Goal: Task Accomplishment & Management: Complete application form

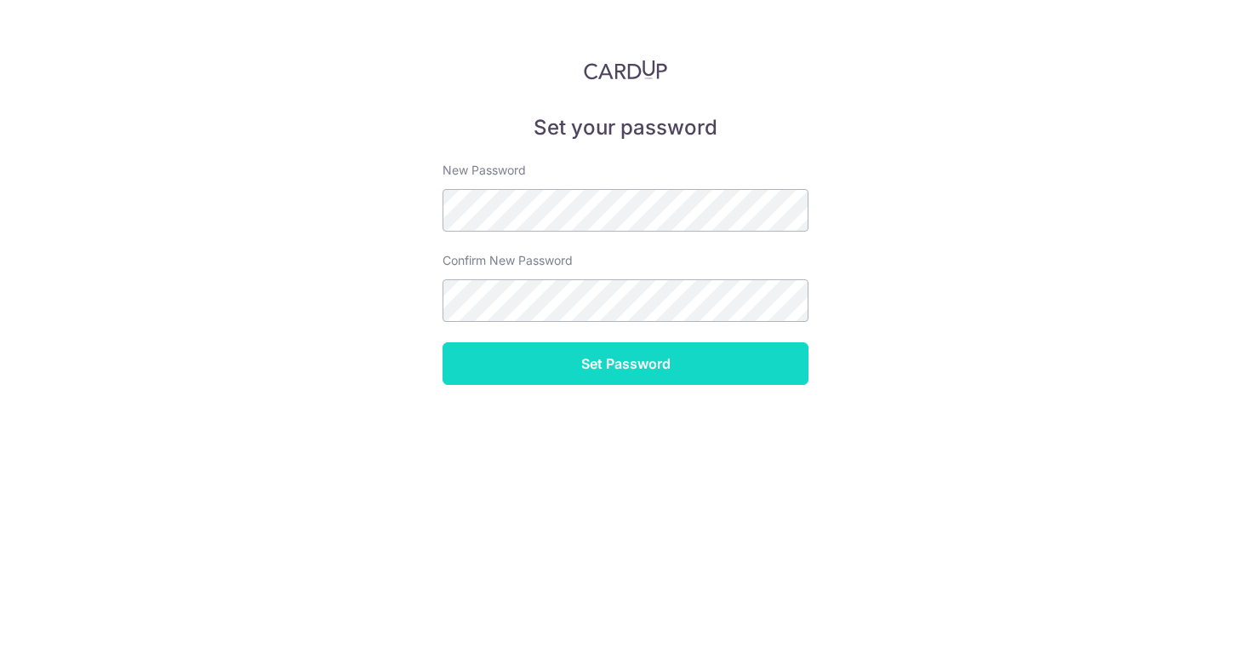
click at [649, 363] on input "Set Password" at bounding box center [626, 363] width 366 height 43
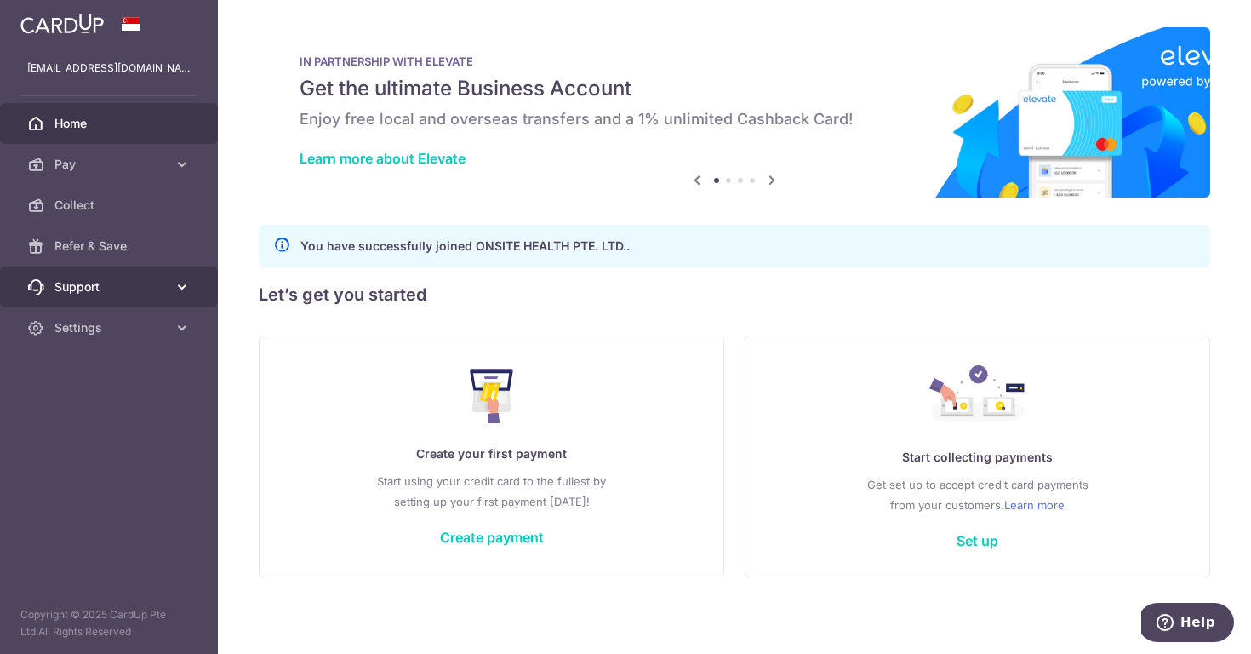
click at [96, 288] on span "Support" at bounding box center [110, 286] width 112 height 17
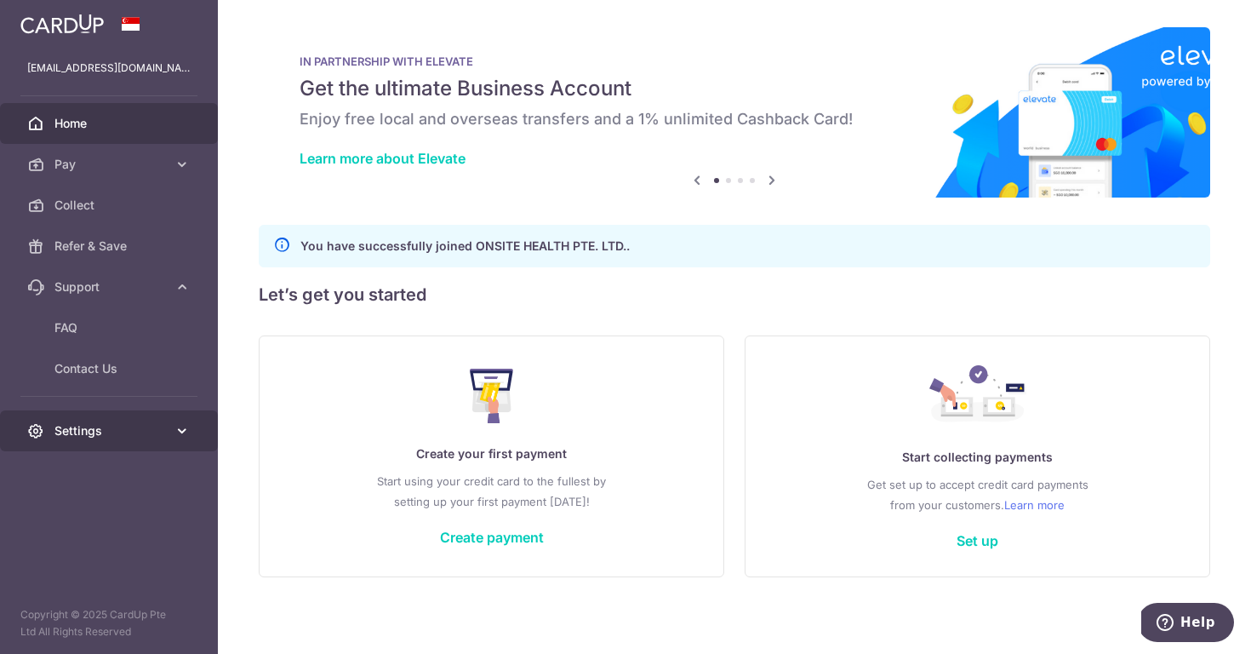
click at [180, 433] on icon at bounding box center [182, 430] width 17 height 17
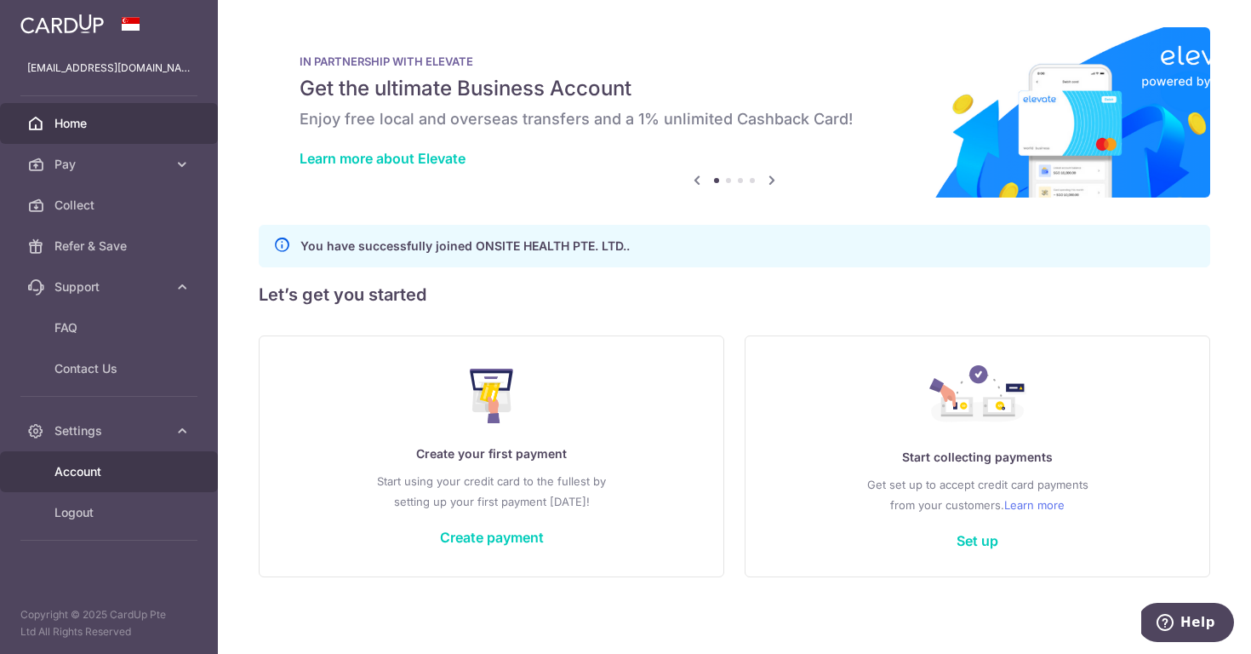
click at [157, 470] on span "Account" at bounding box center [110, 471] width 112 height 17
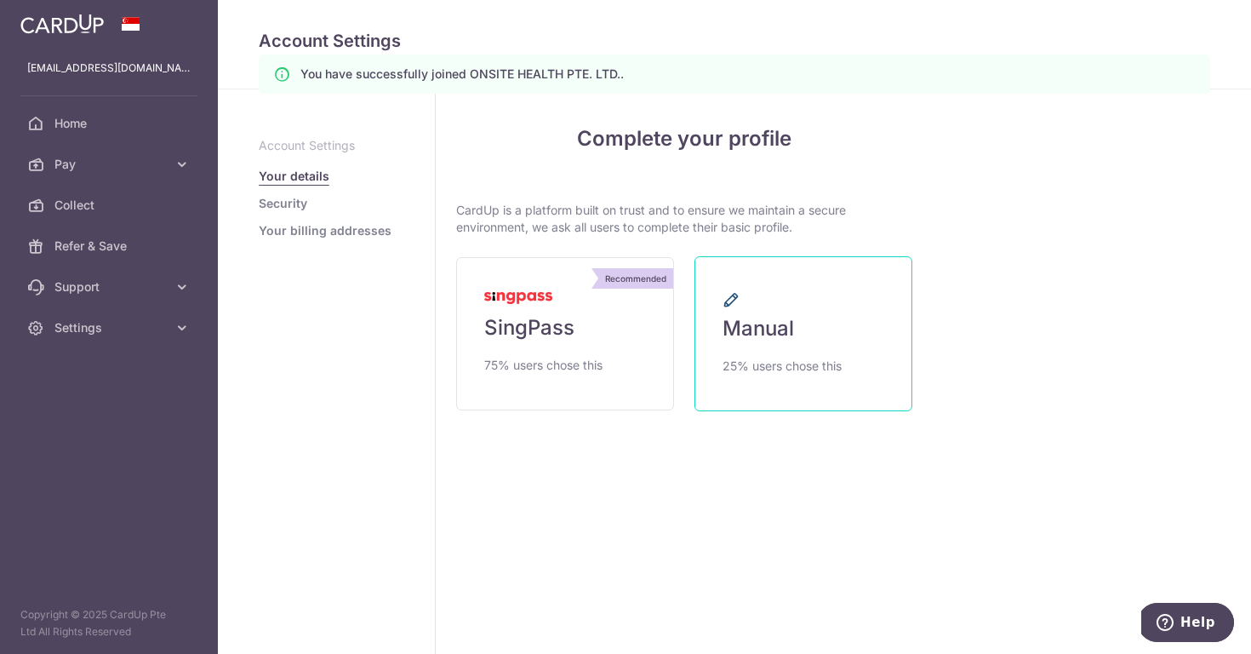
click at [804, 313] on link "Manual 25% users chose this" at bounding box center [804, 333] width 218 height 155
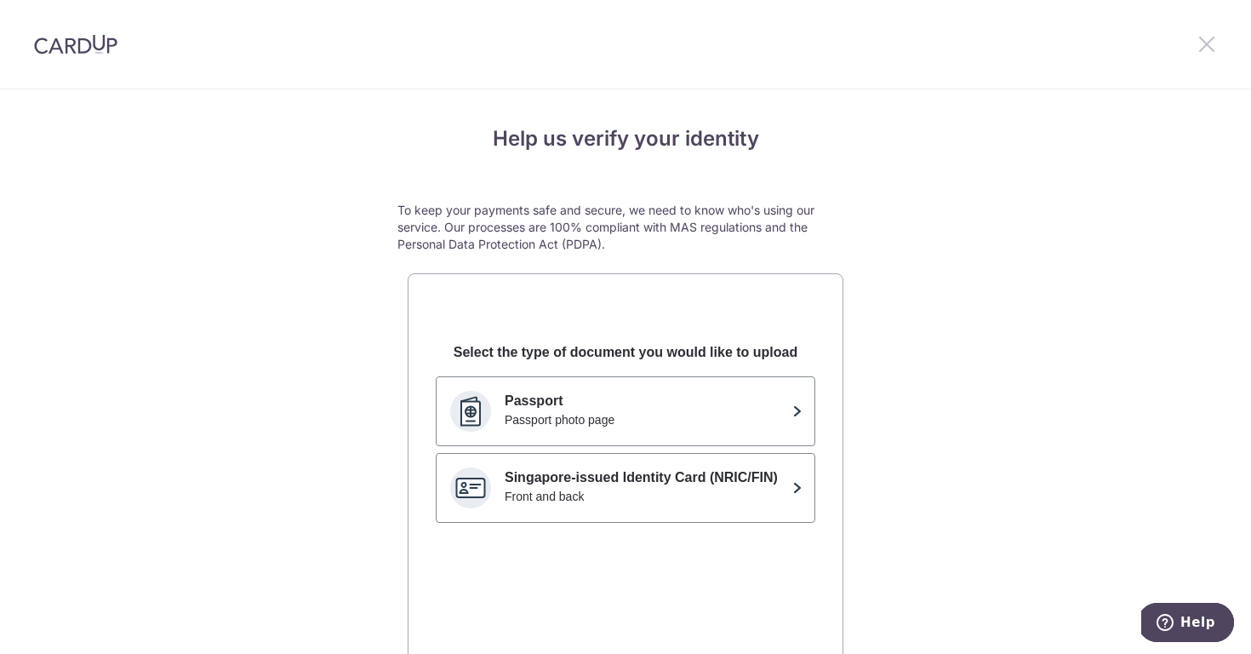
click at [1214, 40] on icon at bounding box center [1207, 43] width 20 height 21
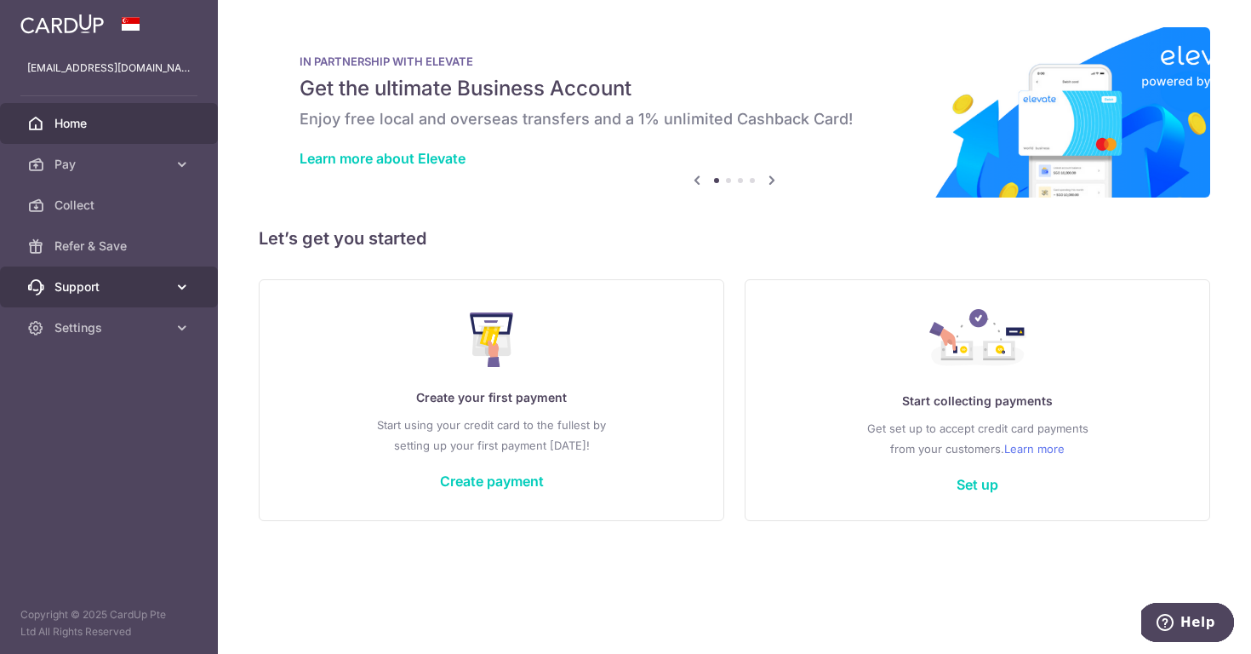
click at [122, 283] on span "Support" at bounding box center [110, 286] width 112 height 17
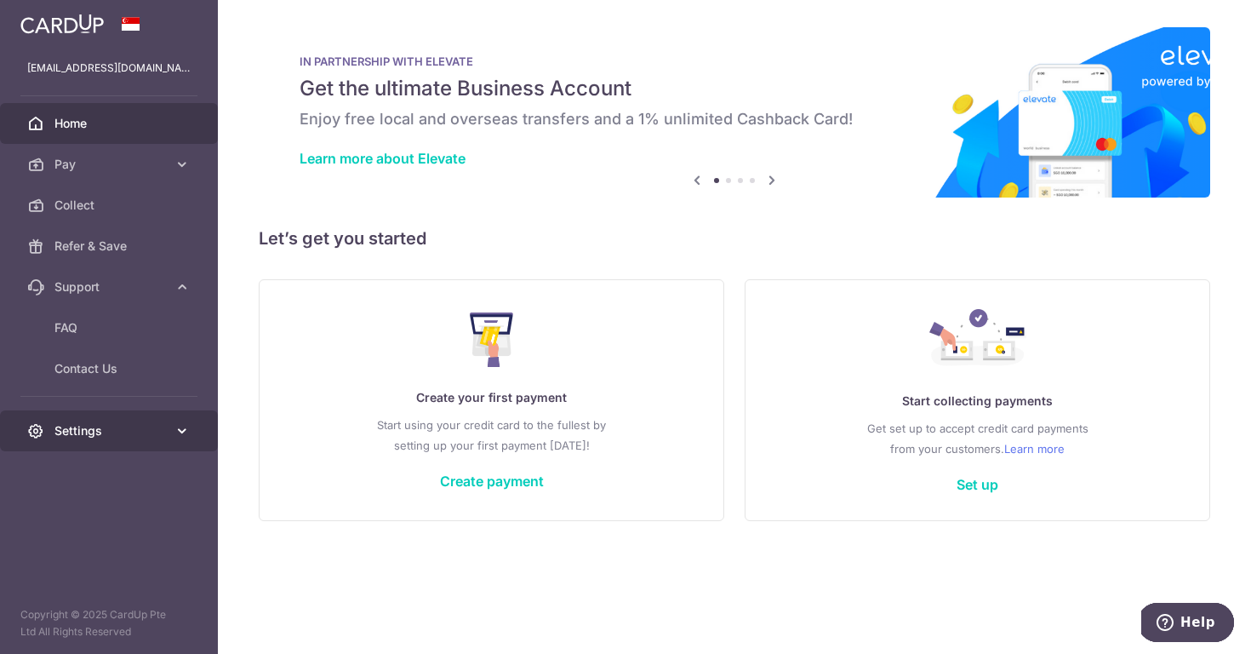
click at [169, 425] on link "Settings" at bounding box center [109, 430] width 218 height 41
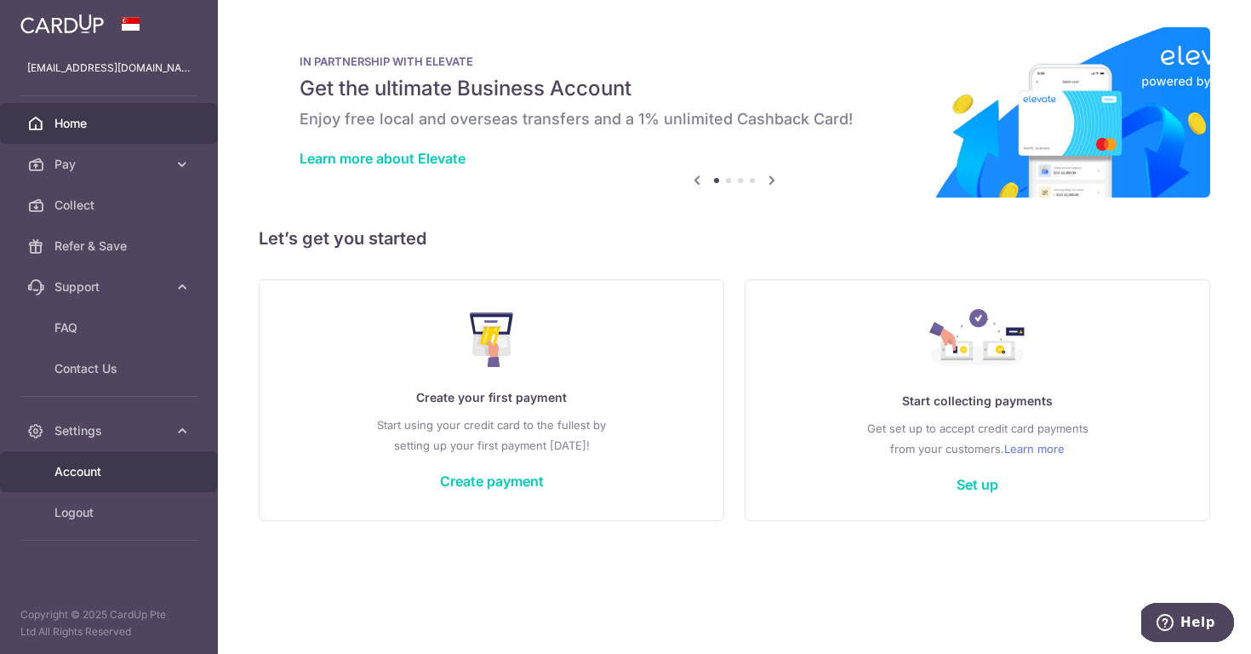
click at [161, 469] on span "Account" at bounding box center [110, 471] width 112 height 17
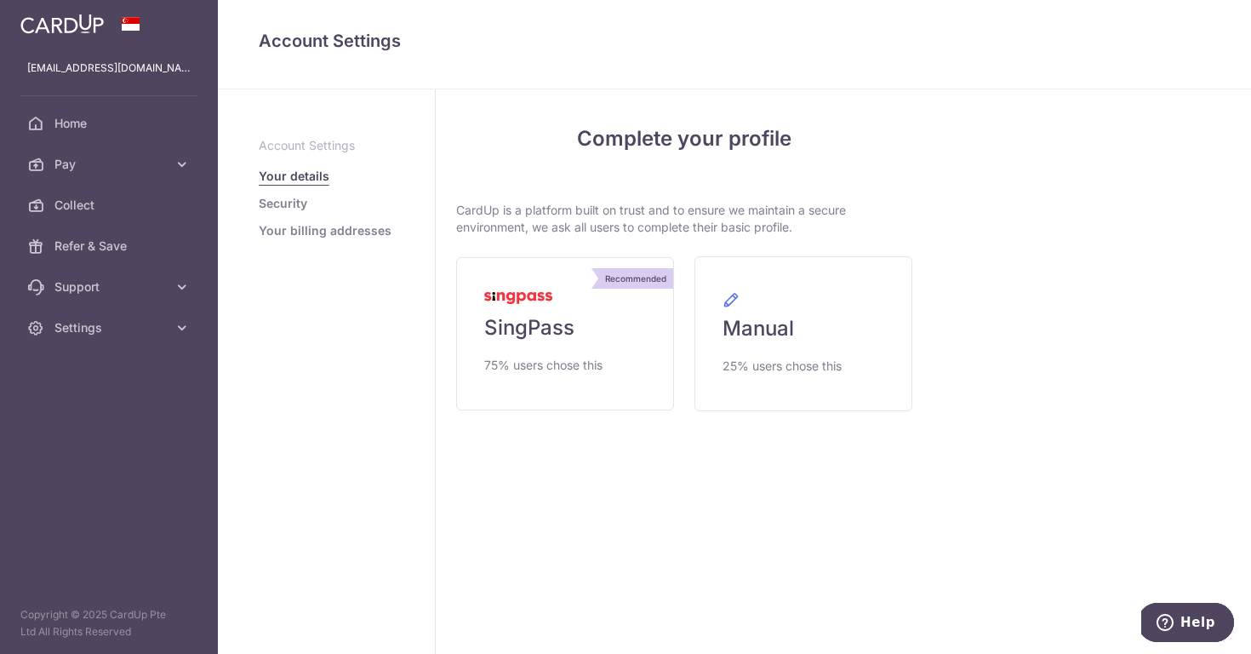
click at [304, 198] on link "Security" at bounding box center [283, 203] width 49 height 17
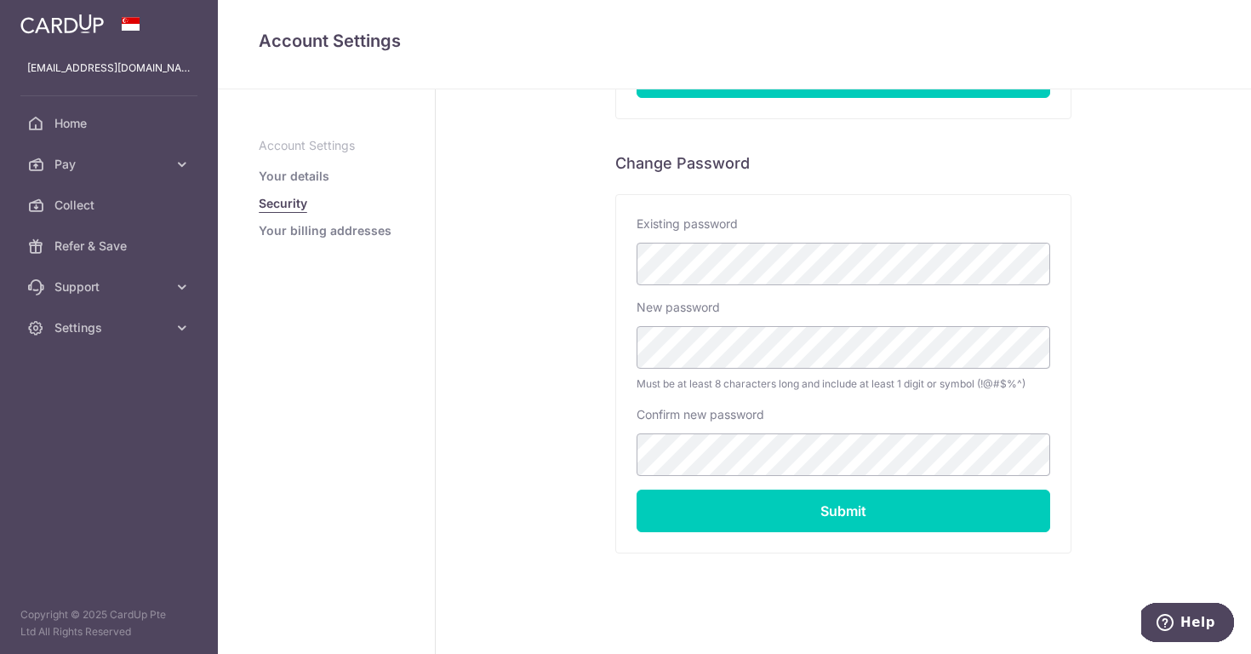
scroll to position [307, 0]
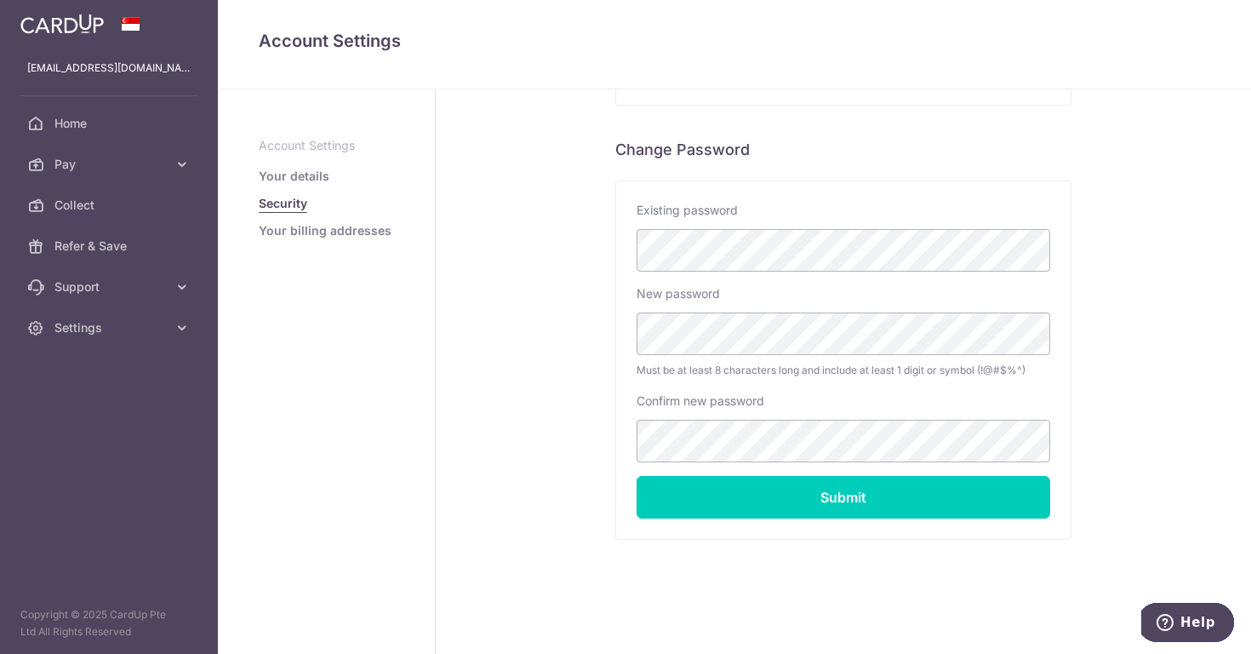
click at [307, 228] on link "Your billing addresses" at bounding box center [325, 230] width 133 height 17
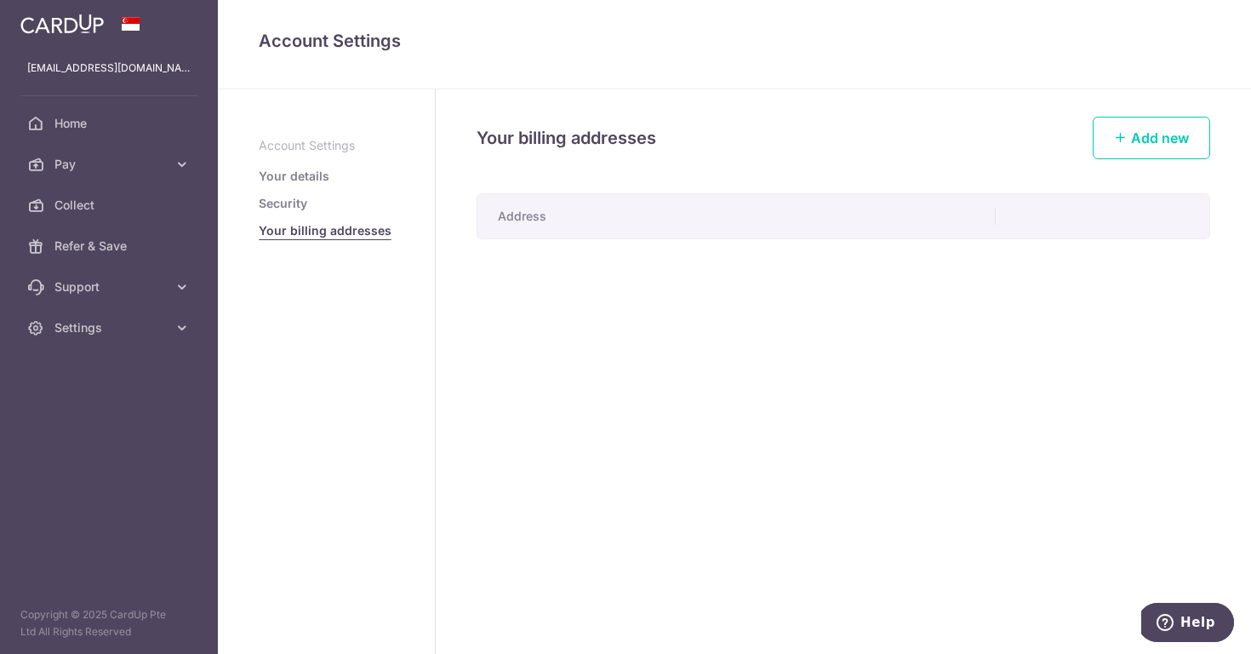
click at [287, 181] on link "Your details" at bounding box center [294, 176] width 71 height 17
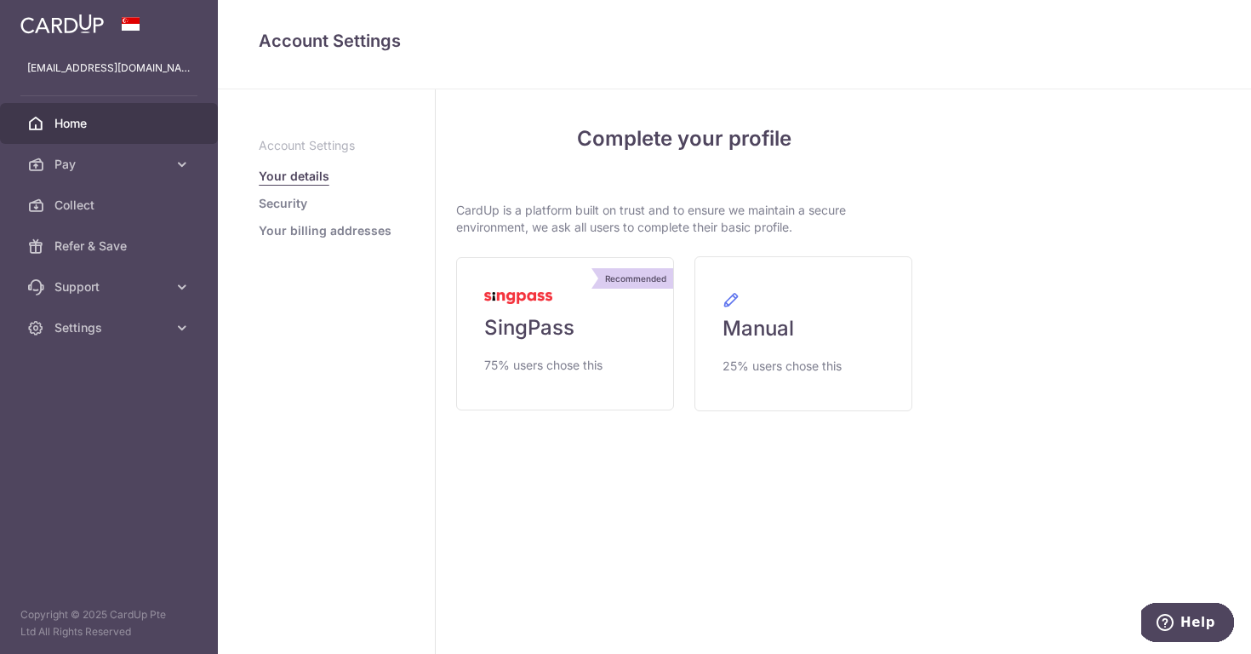
click at [173, 128] on link "Home" at bounding box center [109, 123] width 218 height 41
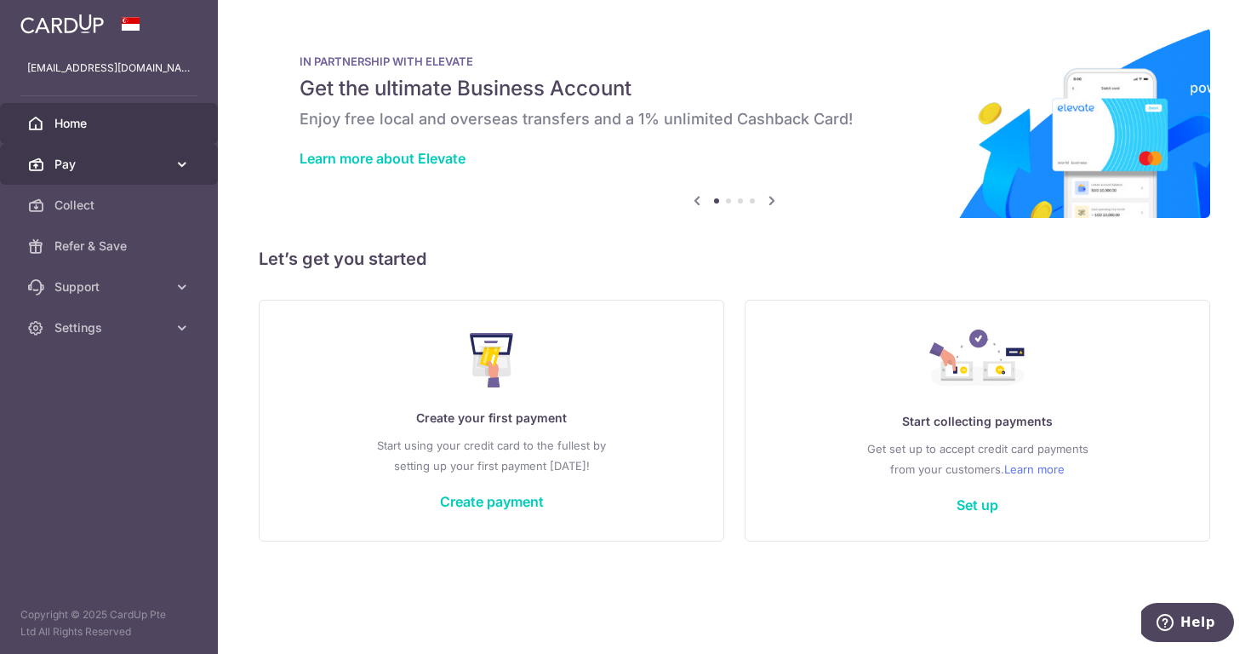
click at [175, 162] on icon at bounding box center [182, 164] width 17 height 17
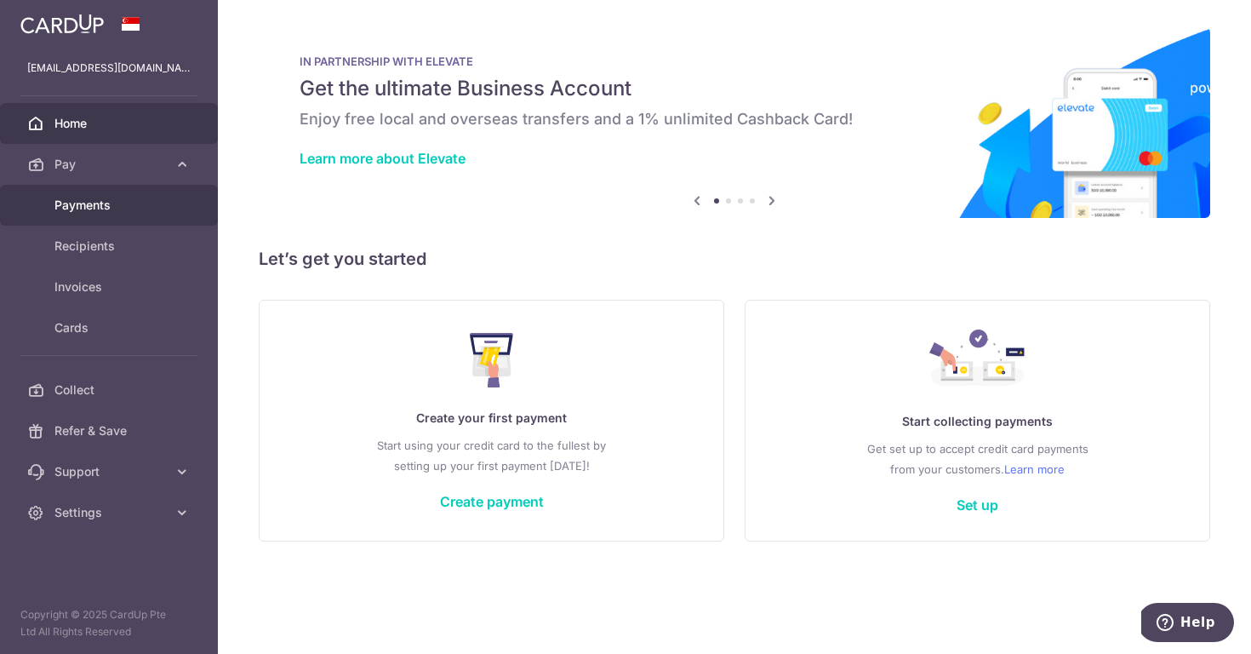
click at [146, 206] on span "Payments" at bounding box center [110, 205] width 112 height 17
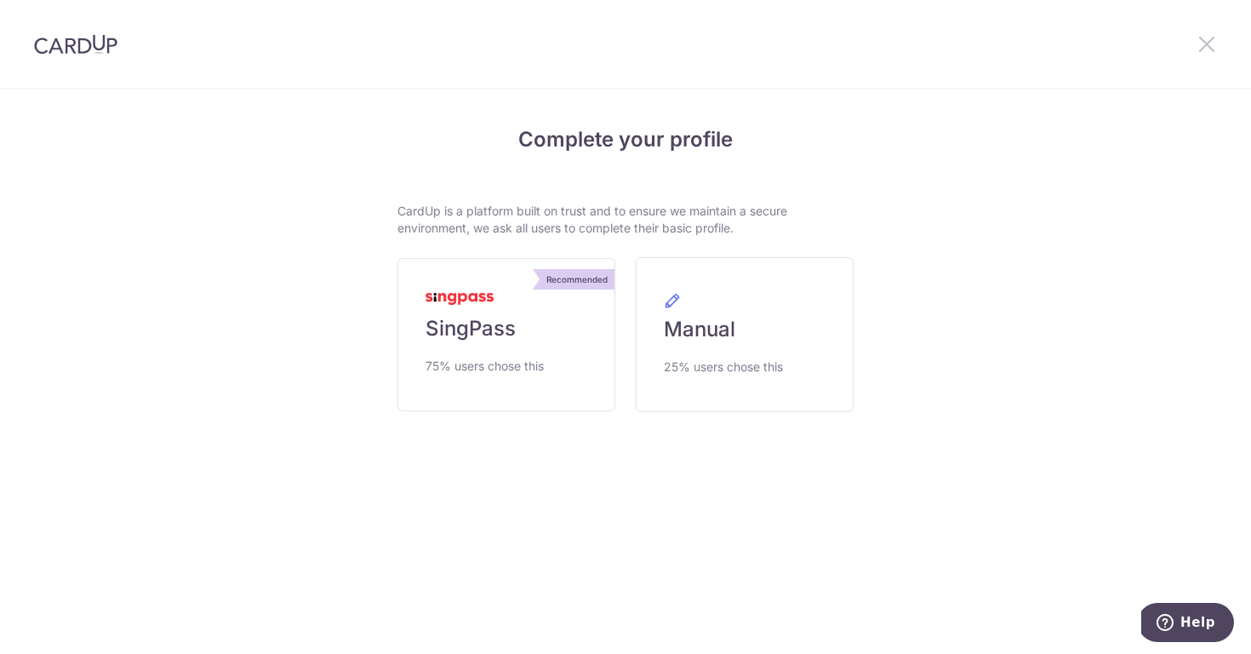
click at [1208, 44] on icon at bounding box center [1207, 43] width 20 height 21
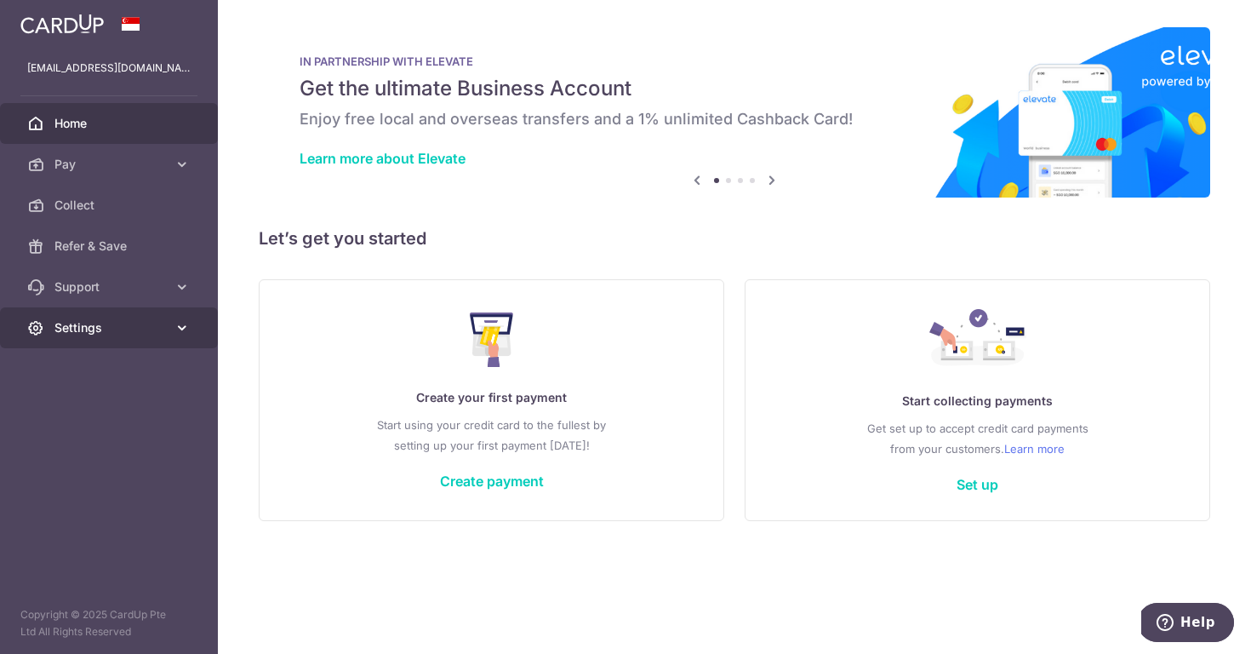
click at [152, 327] on span "Settings" at bounding box center [110, 327] width 112 height 17
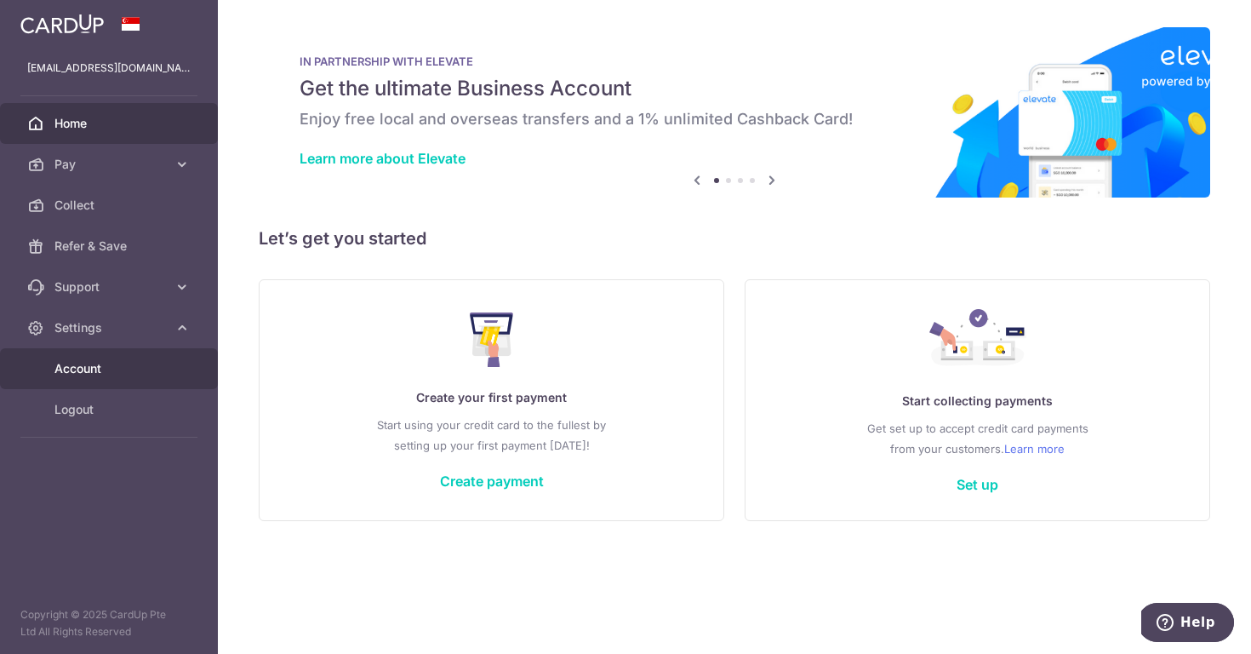
click at [89, 365] on span "Account" at bounding box center [110, 368] width 112 height 17
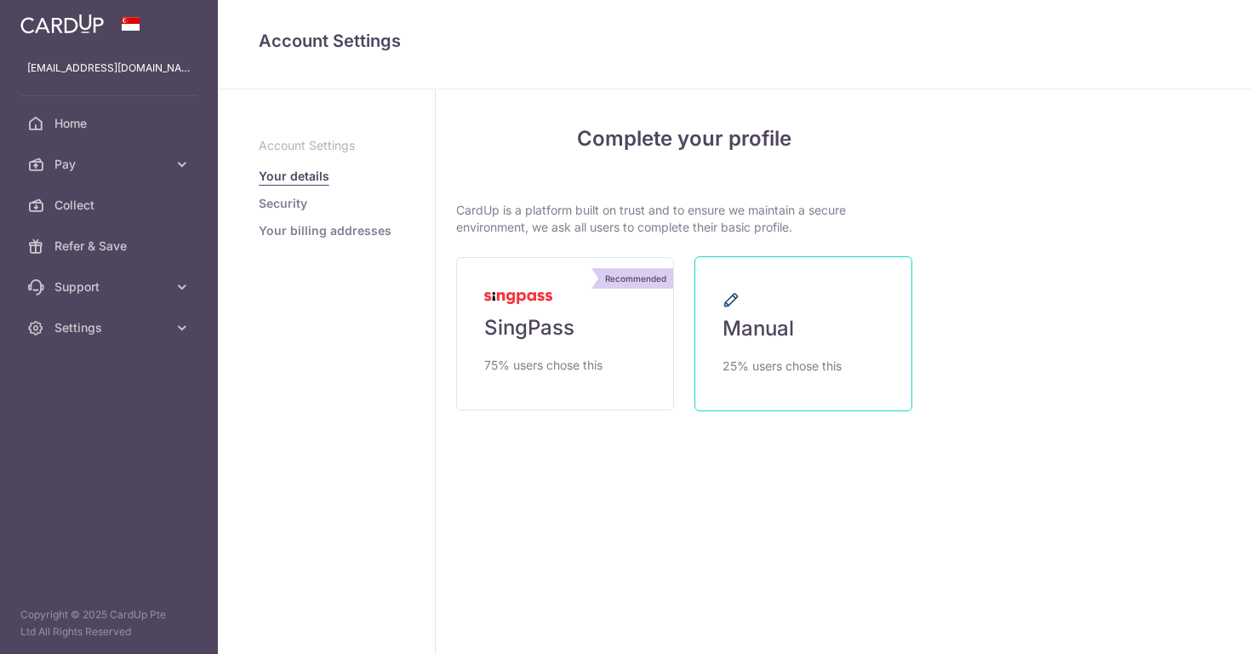
click at [761, 337] on span "Manual" at bounding box center [759, 328] width 72 height 27
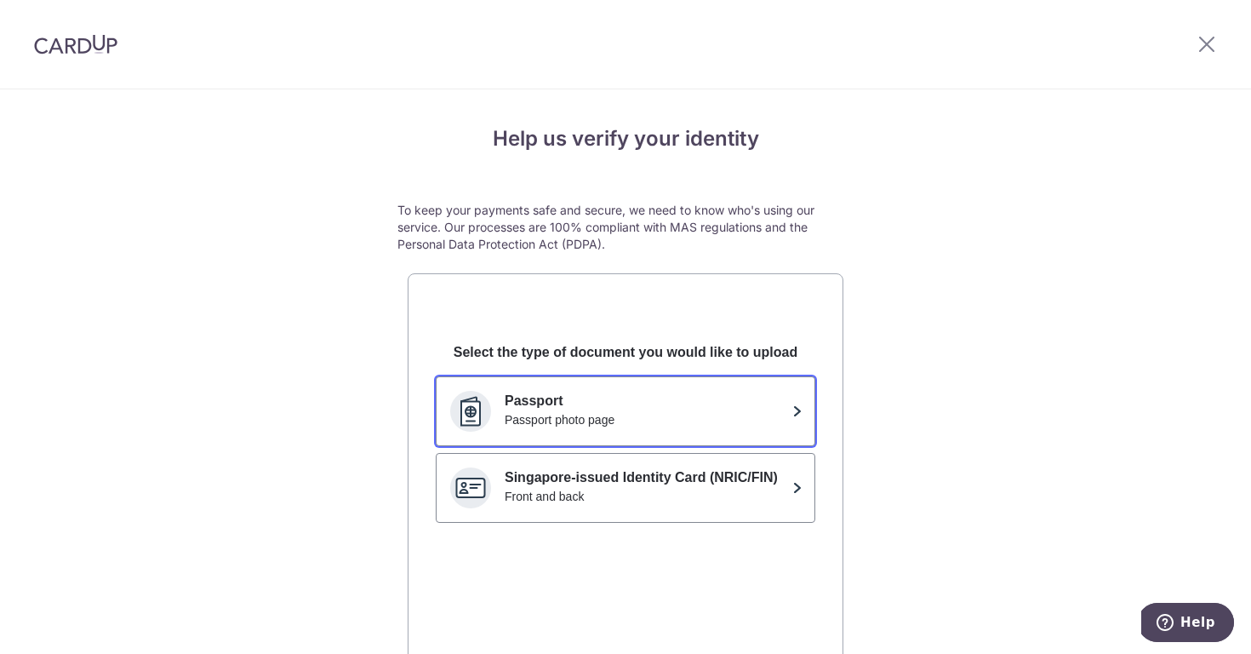
click at [743, 405] on p "Passport" at bounding box center [645, 401] width 281 height 20
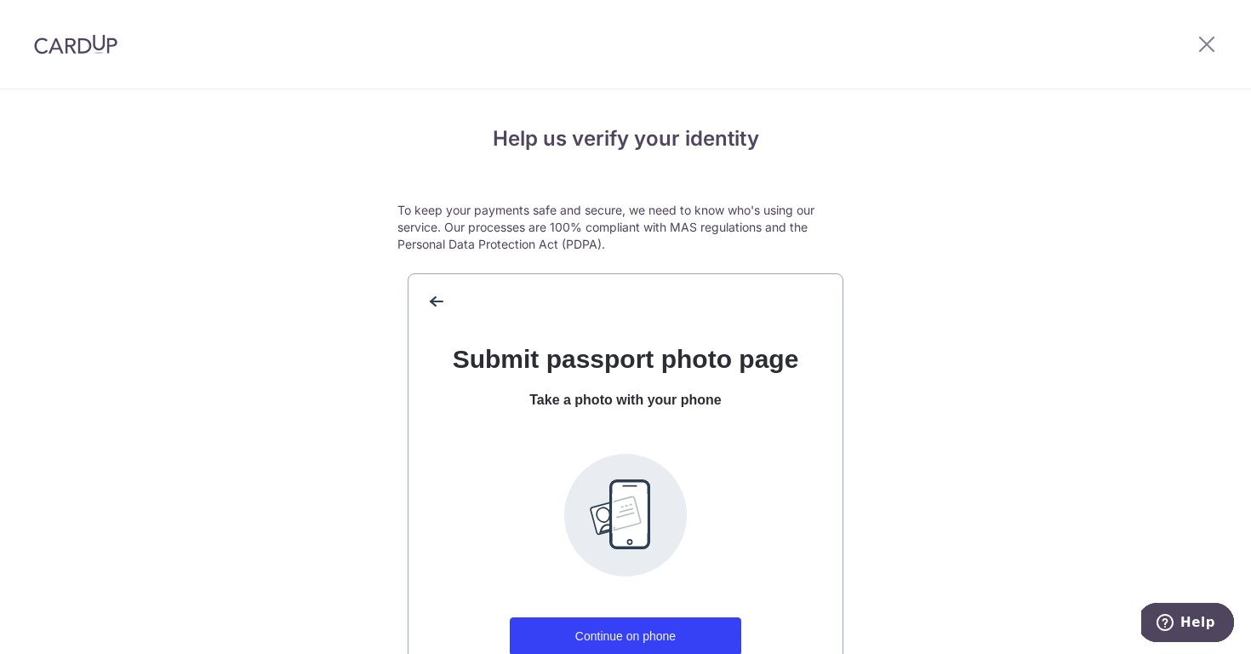
scroll to position [144, 0]
